Goal: Find contact information: Find contact information

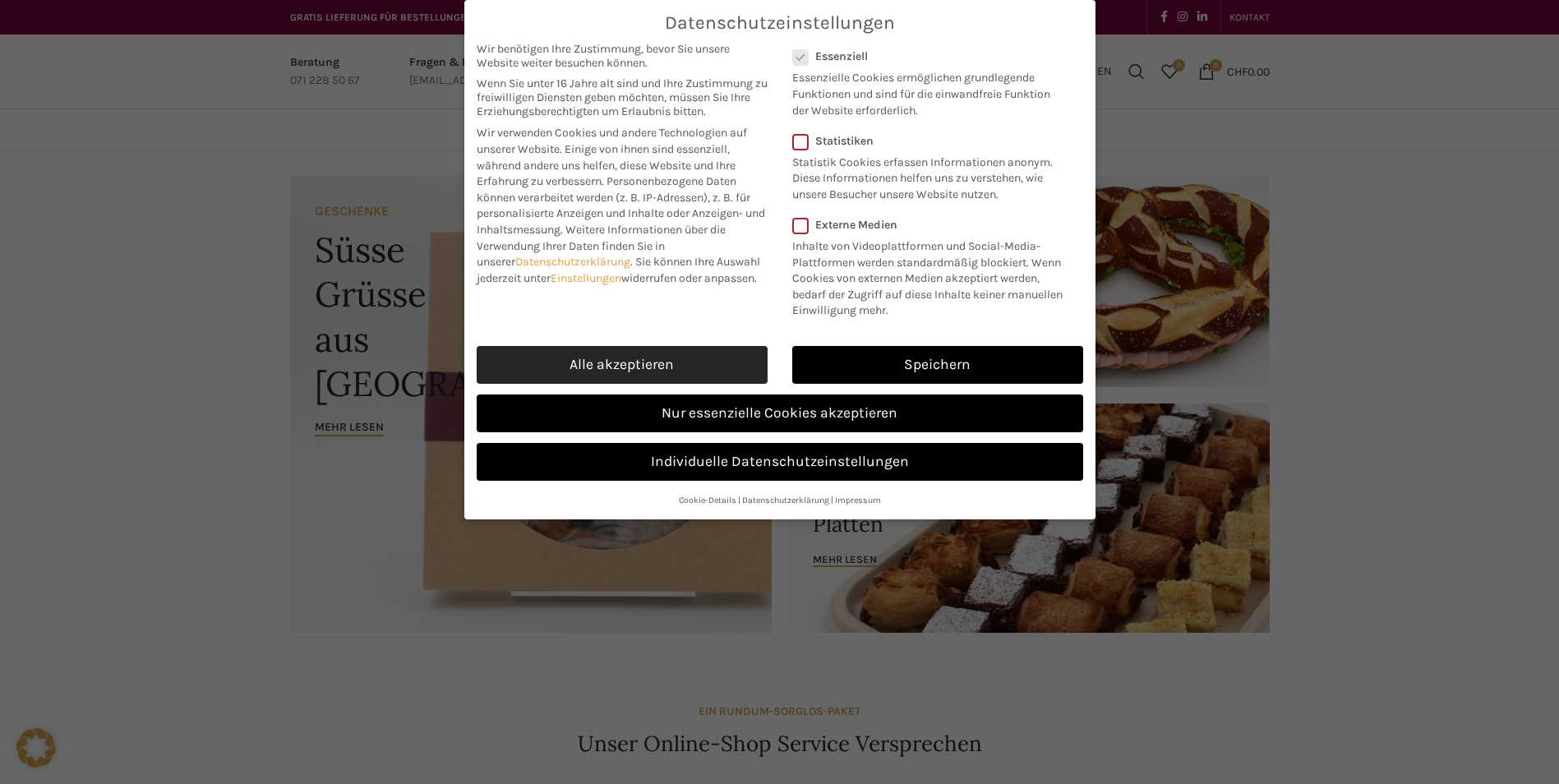
click at [596, 355] on link "Alle akzeptieren" at bounding box center [622, 365] width 291 height 38
checkbox input "true"
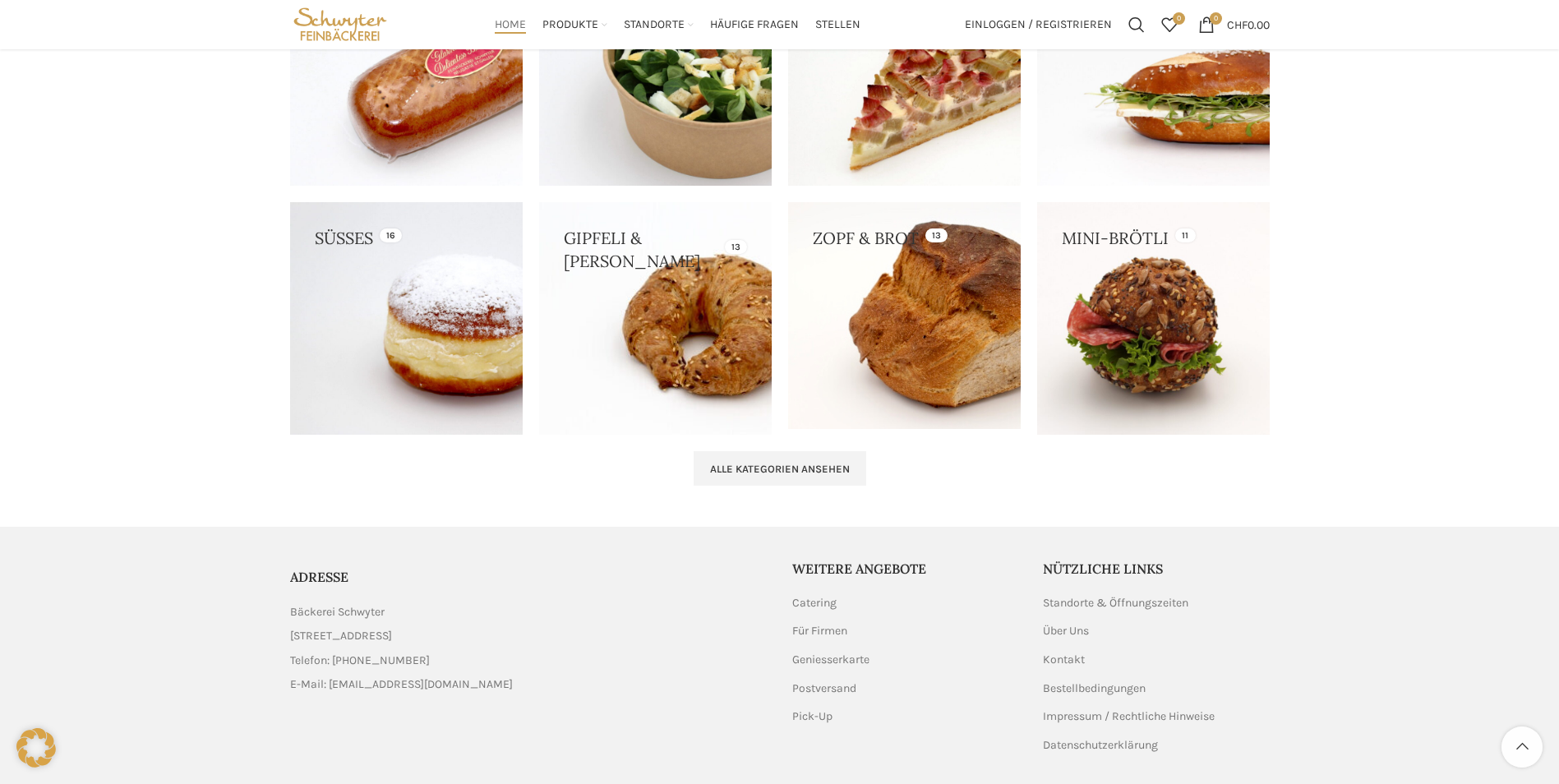
scroll to position [1627, 0]
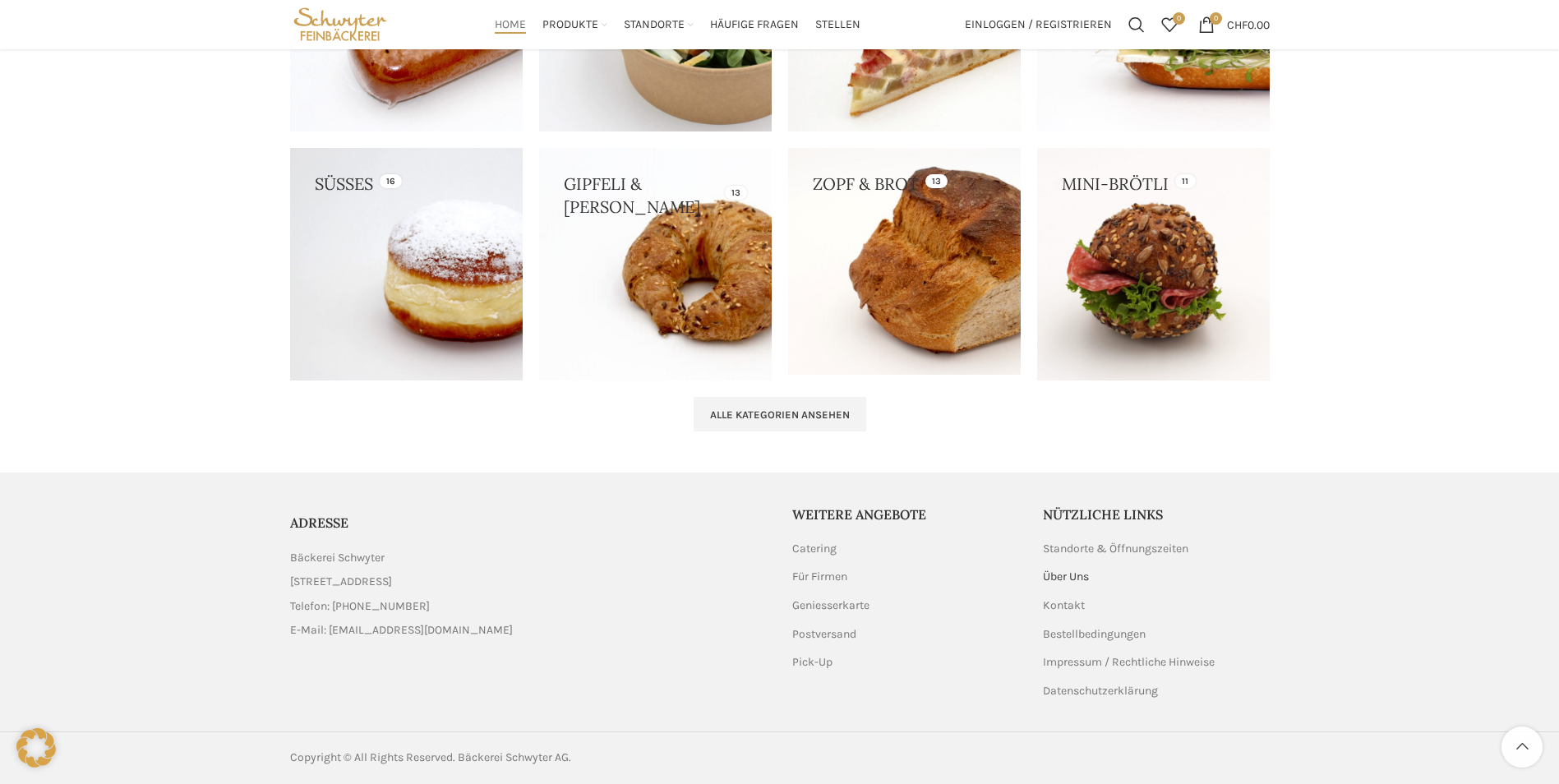
click at [1070, 573] on link "Über Uns" at bounding box center [1066, 577] width 47 height 17
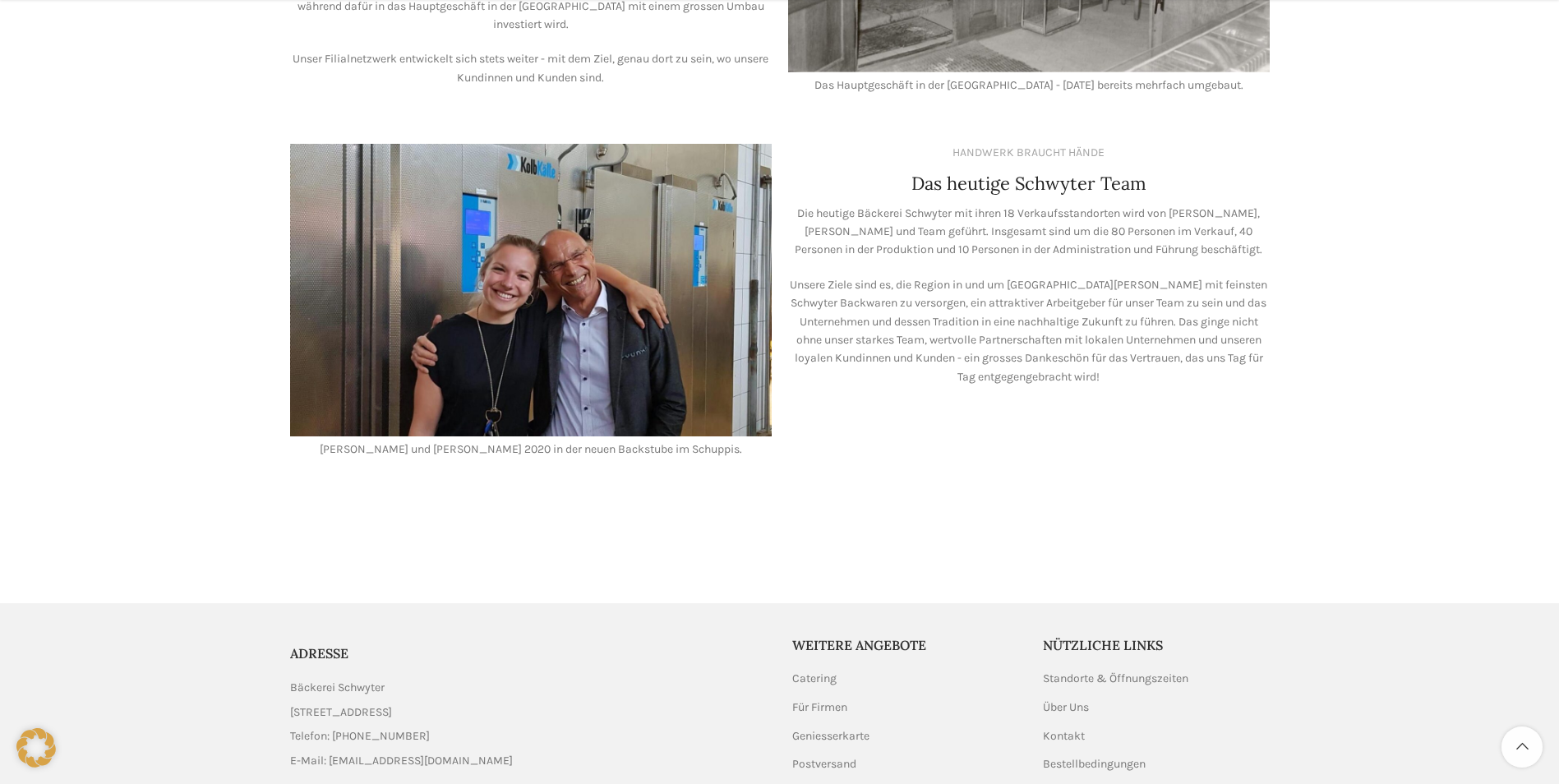
scroll to position [1426, 0]
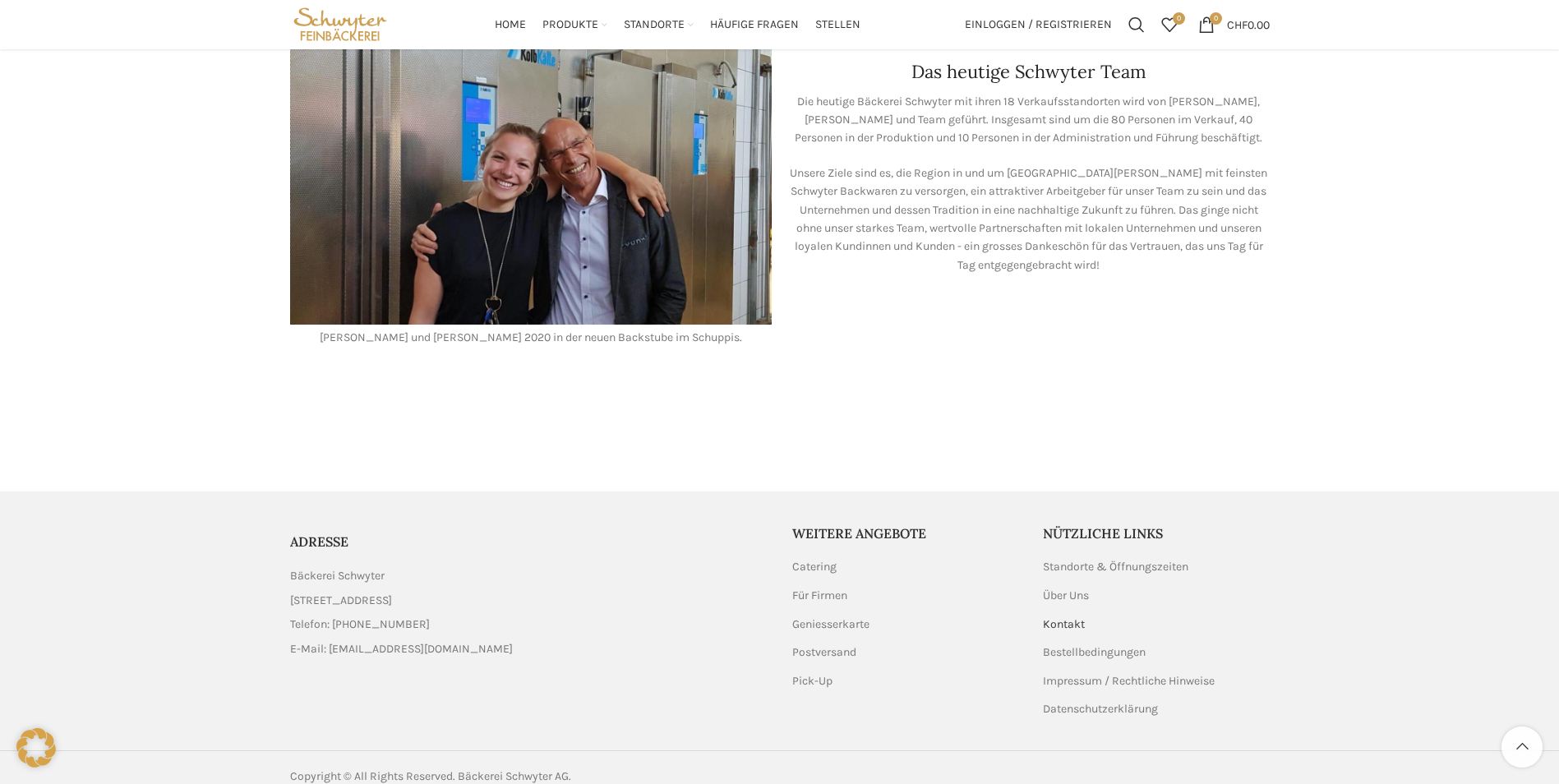
click at [1058, 616] on link "Kontakt" at bounding box center [1064, 625] width 43 height 17
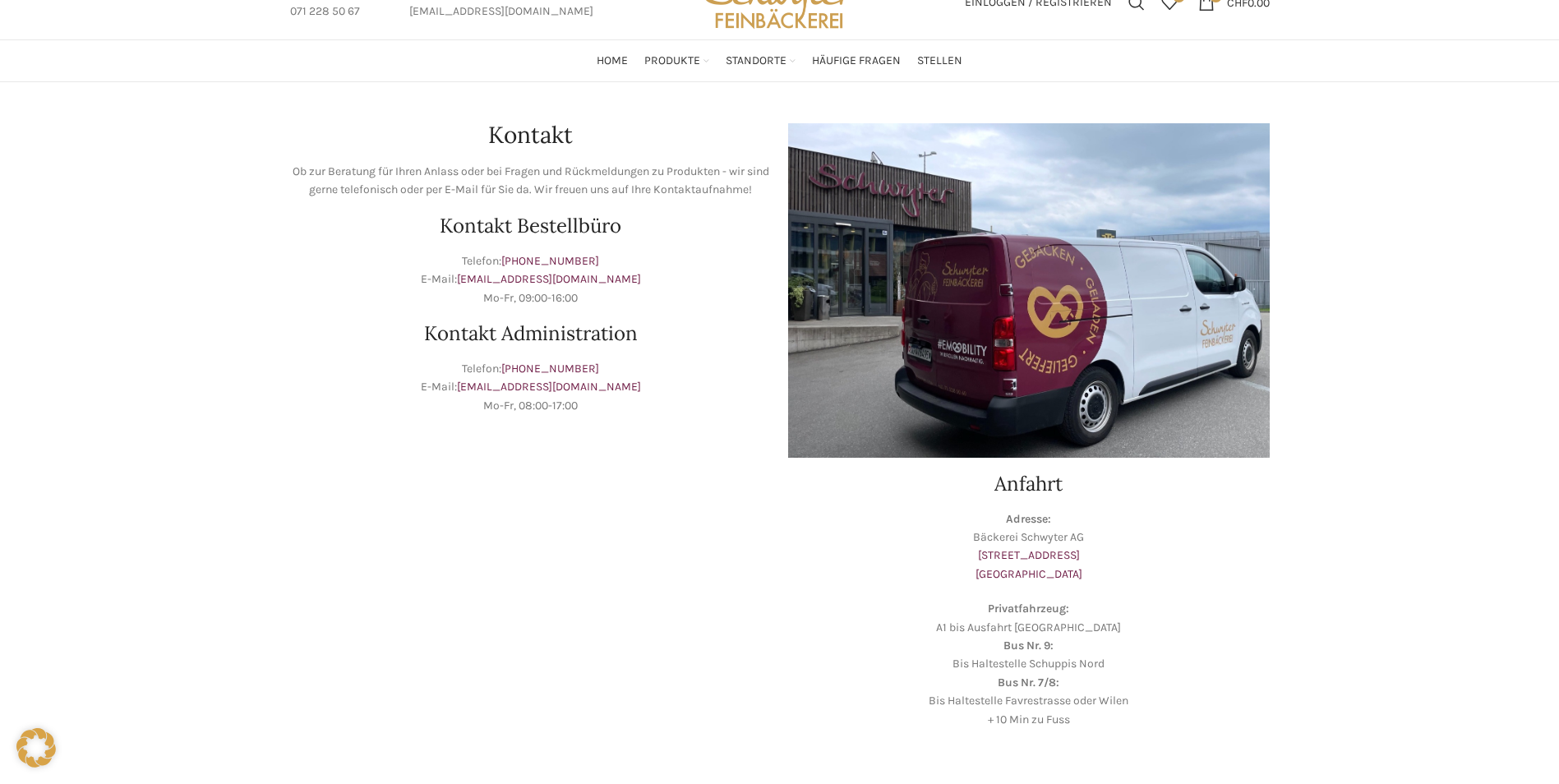
scroll to position [164, 0]
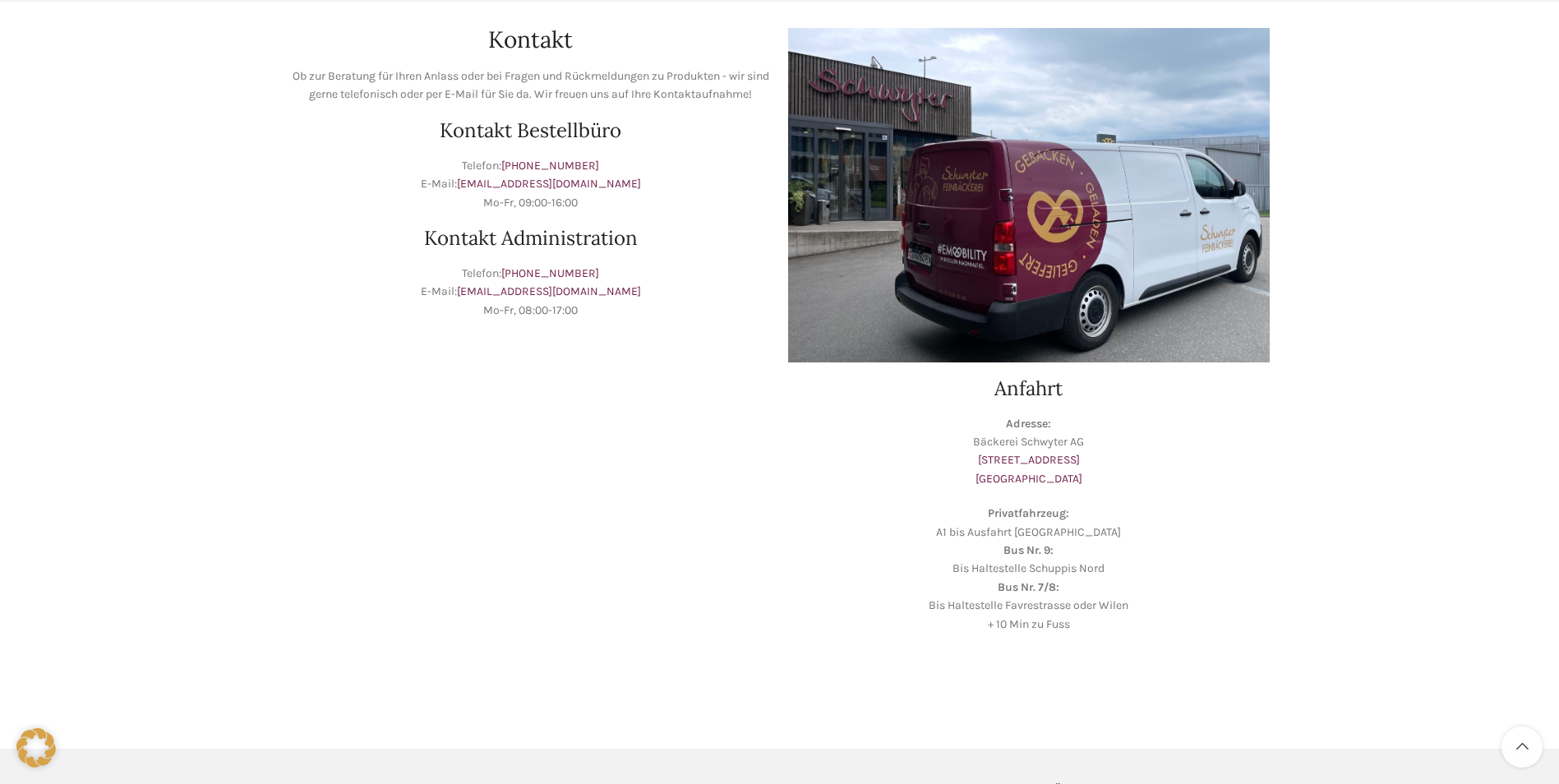
click at [900, 448] on p "Adresse: Bäckerei Schwyter AG Schuppisstrasse 17 9016 St. Gallen" at bounding box center [1029, 452] width 482 height 74
click at [1178, 439] on p "Adresse: Bäckerei Schwyter AG Schuppisstrasse 17 9016 St. Gallen" at bounding box center [1029, 452] width 482 height 74
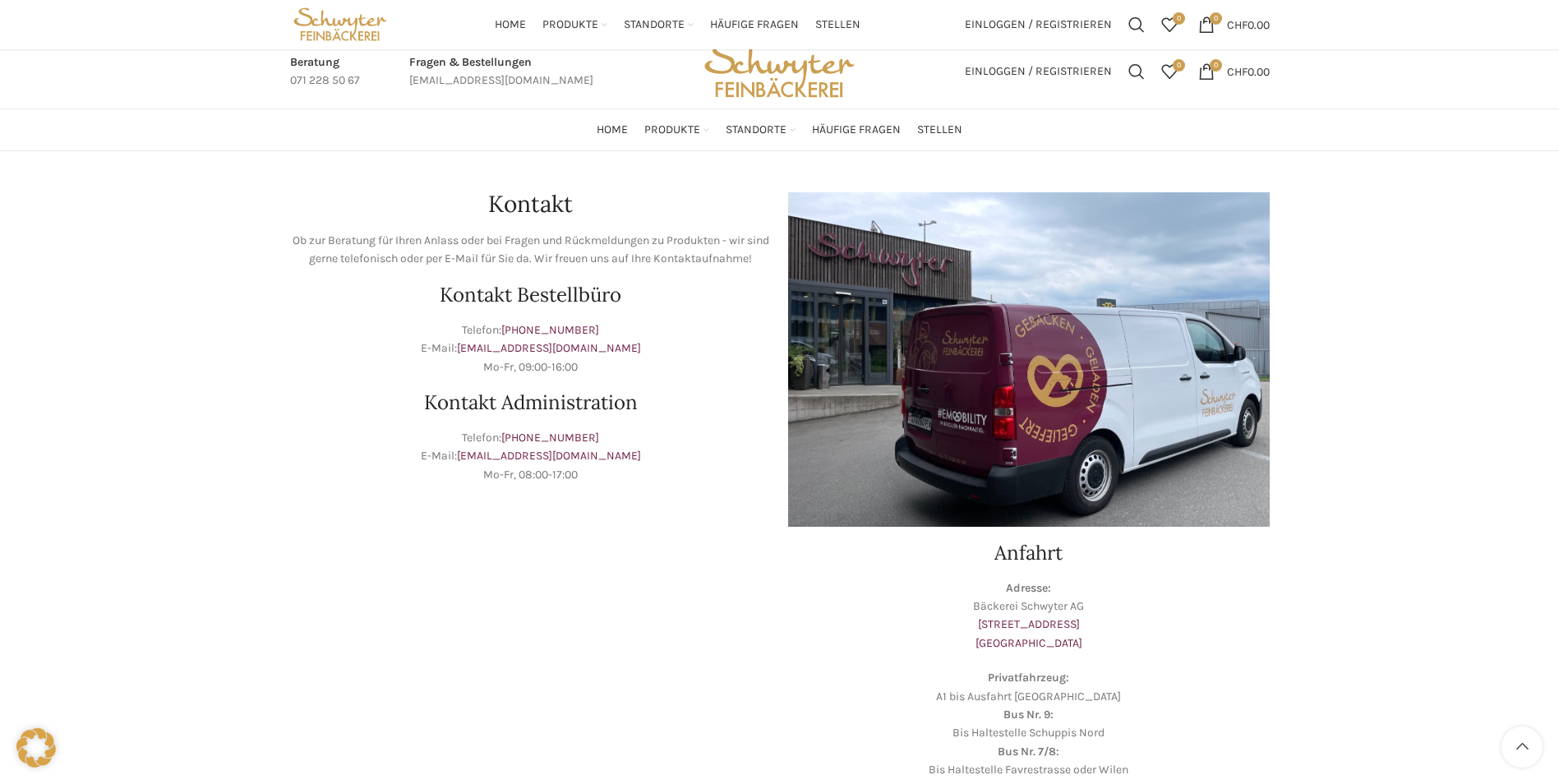
scroll to position [439, 0]
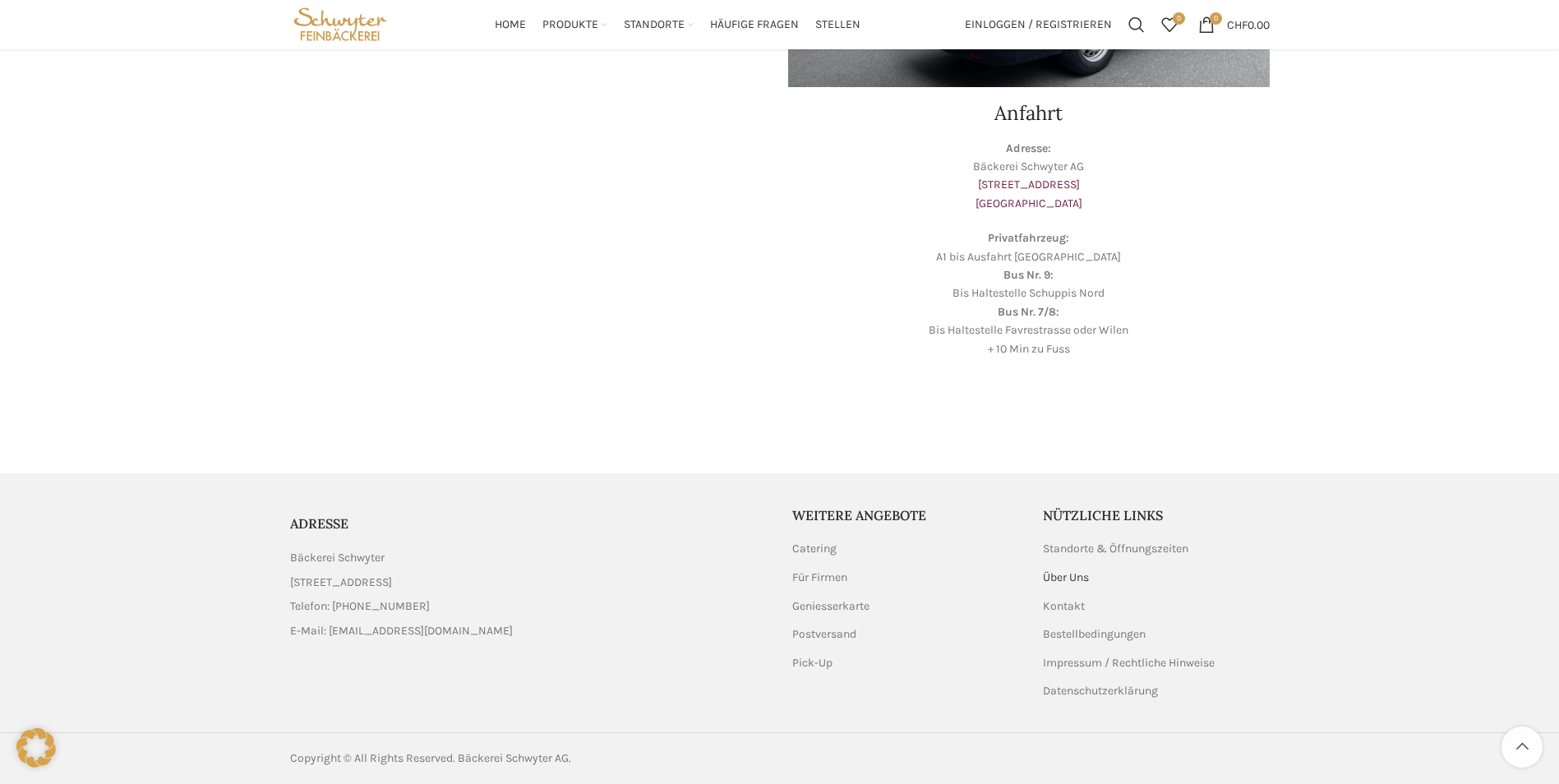
click at [1071, 579] on link "Über Uns" at bounding box center [1066, 578] width 47 height 17
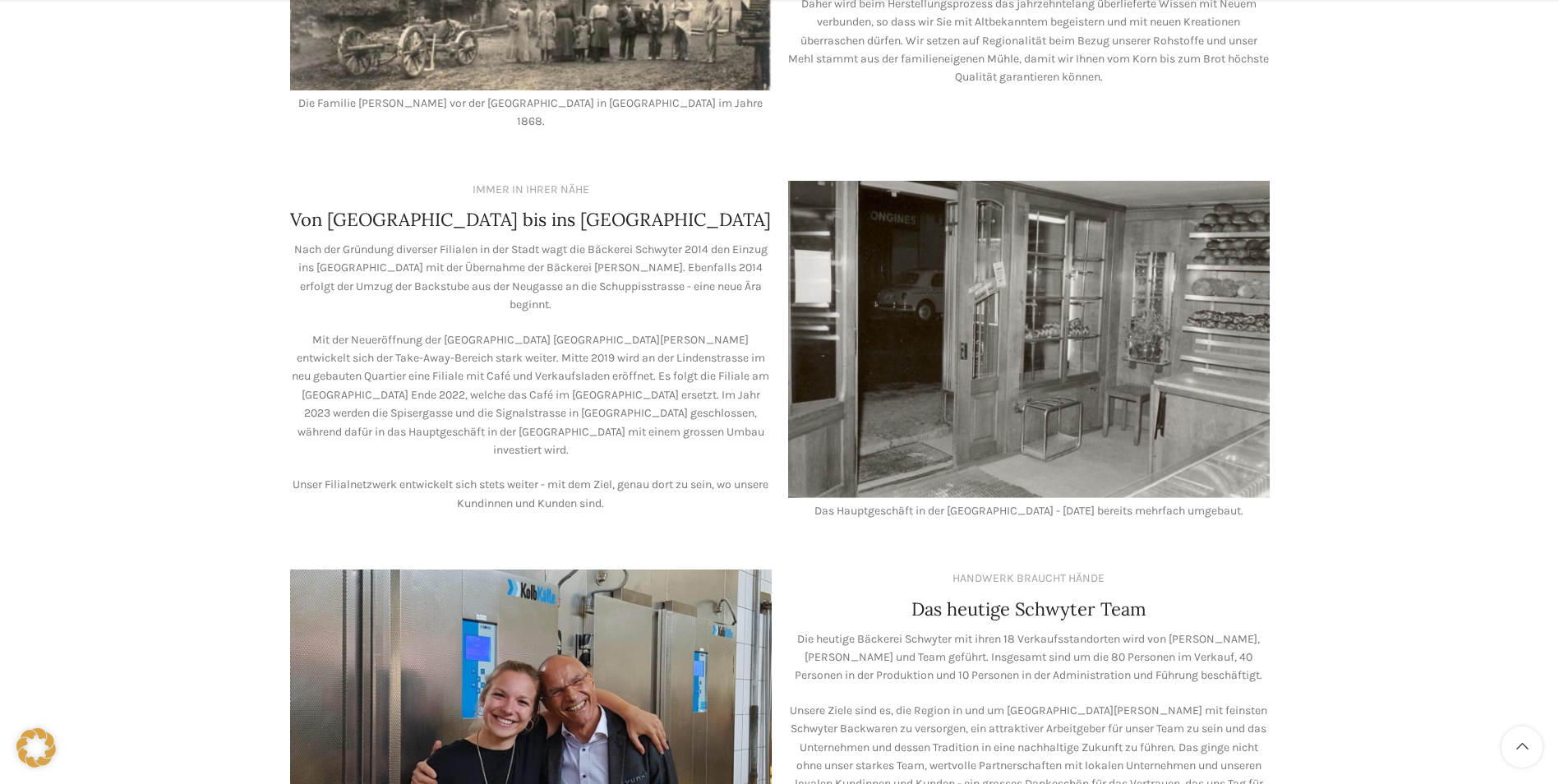
scroll to position [1426, 0]
